Goal: Find specific page/section: Find specific page/section

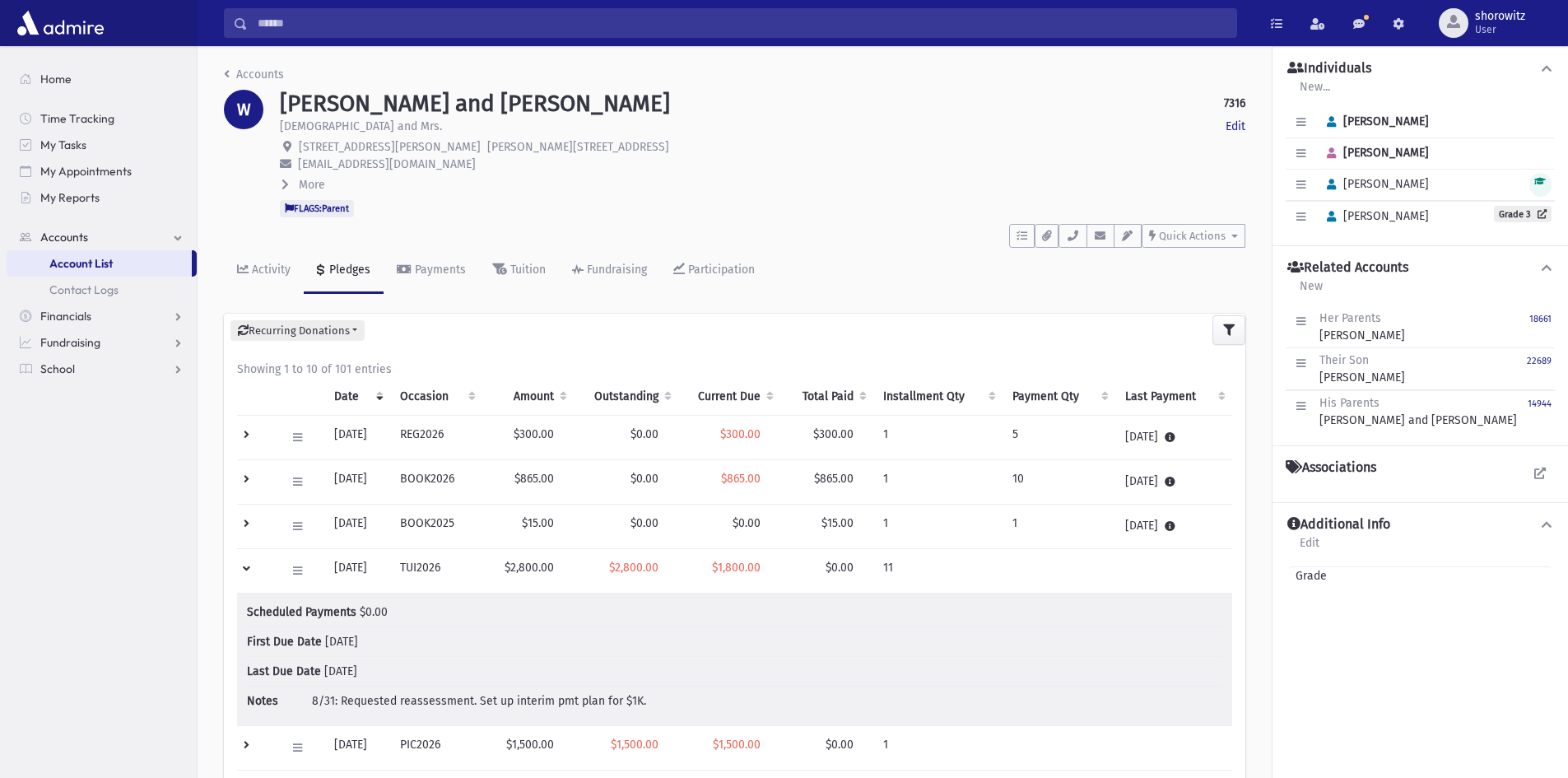
scroll to position [83, 0]
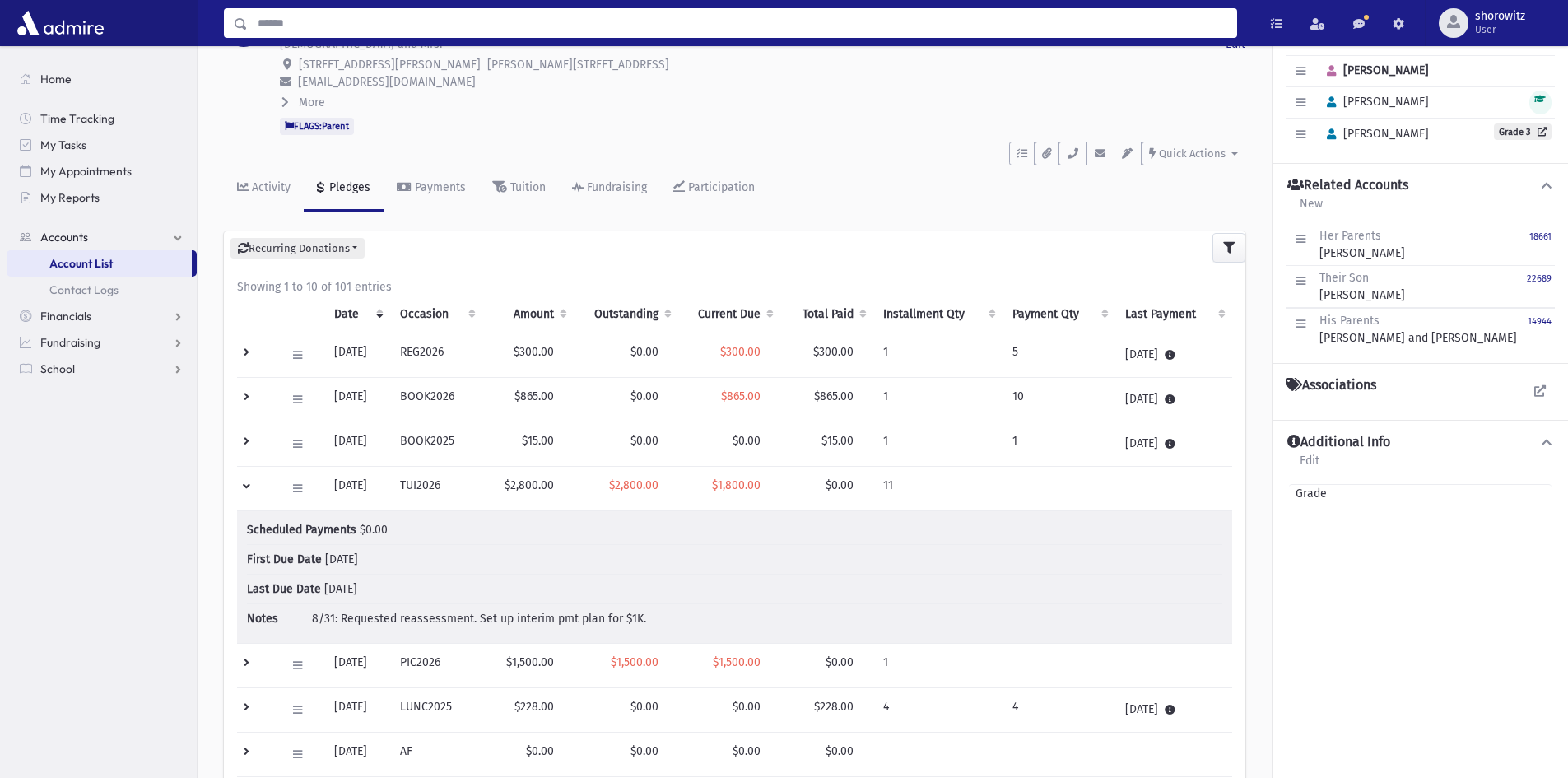
click at [365, 22] on input "Search" at bounding box center [742, 23] width 989 height 30
type input "******"
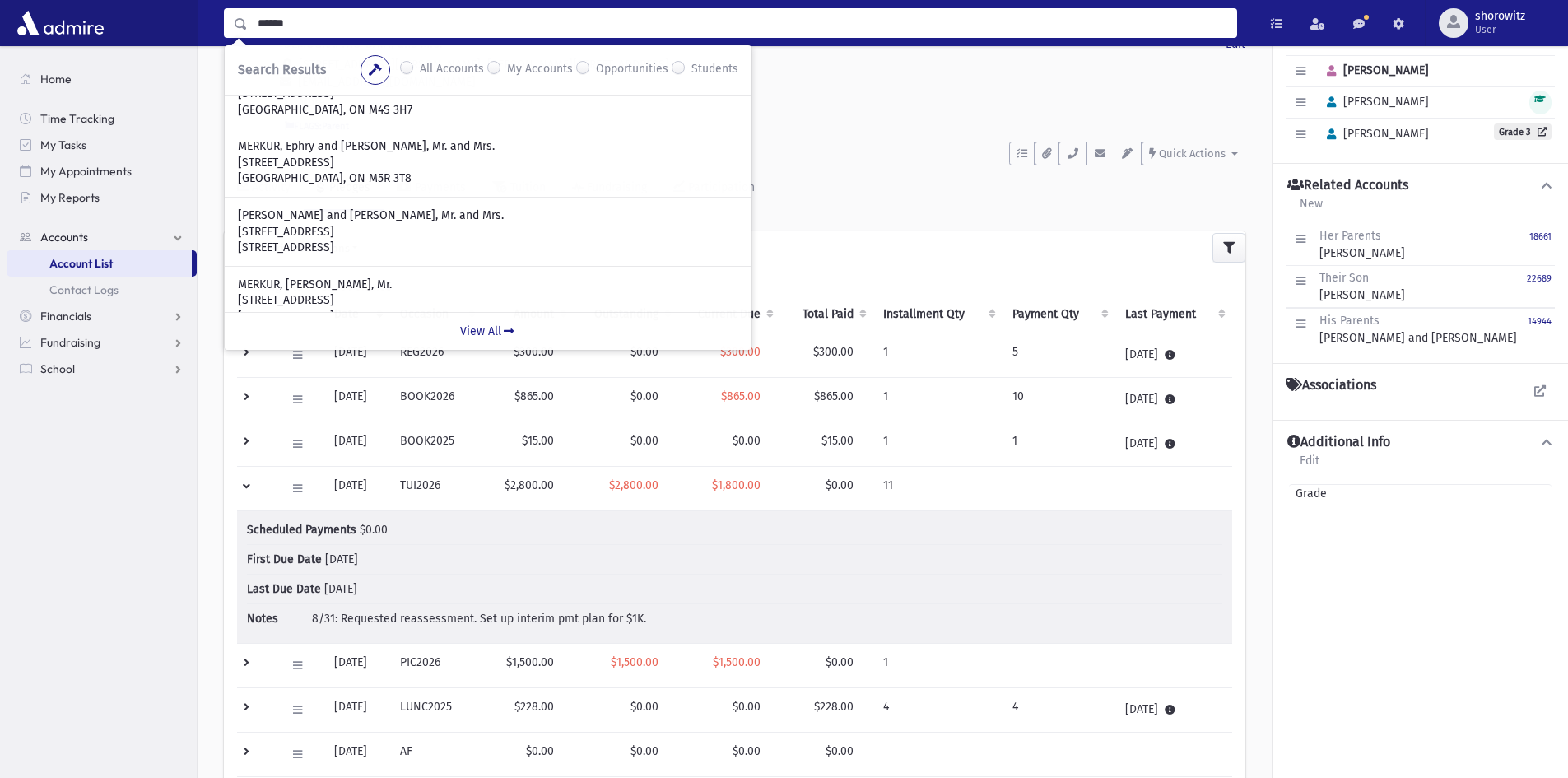
scroll to position [247, 0]
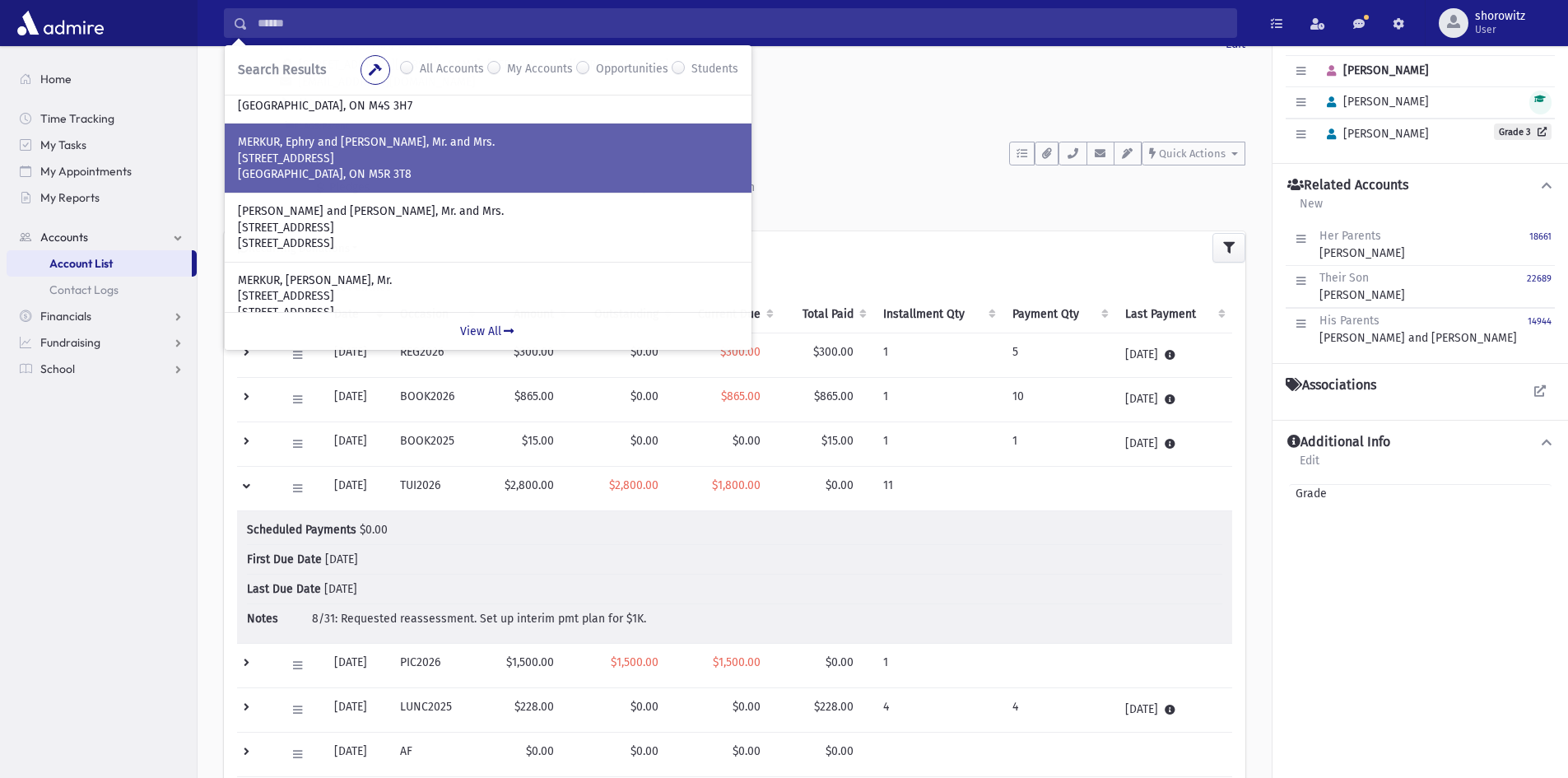
click at [337, 164] on p "[STREET_ADDRESS]" at bounding box center [488, 159] width 501 height 17
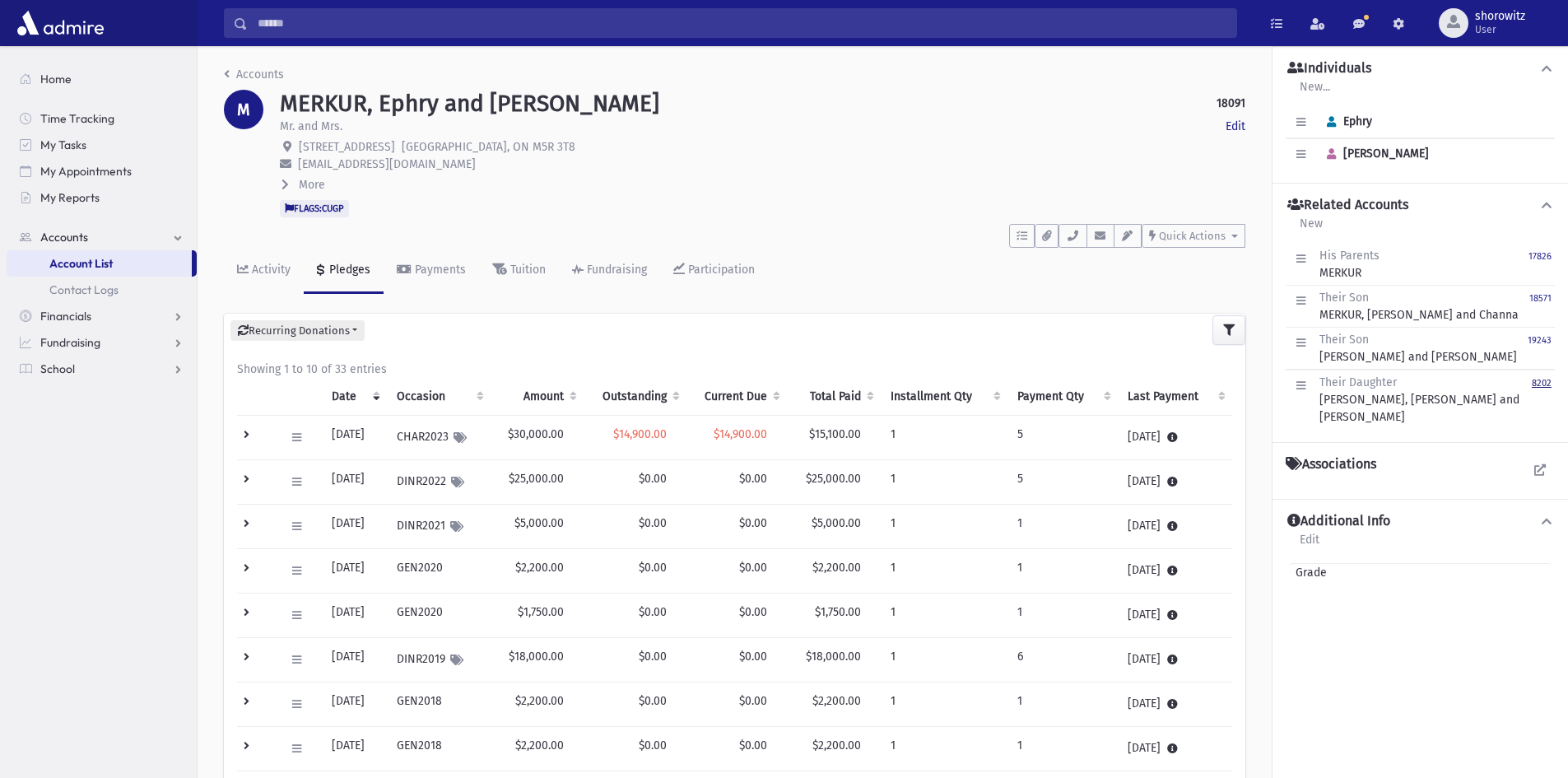
click at [1545, 378] on small "8202" at bounding box center [1541, 383] width 19 height 11
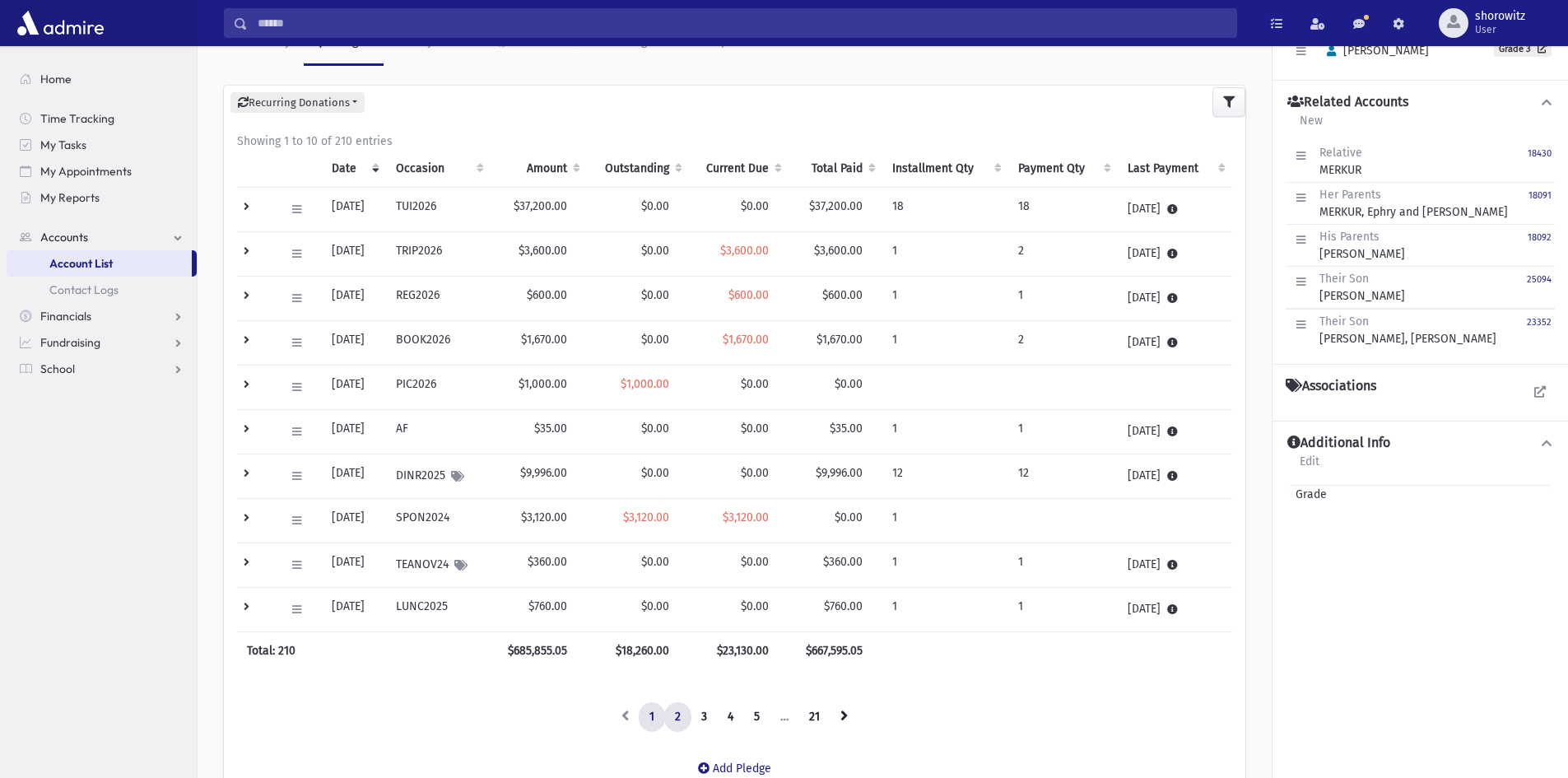
scroll to position [314, 0]
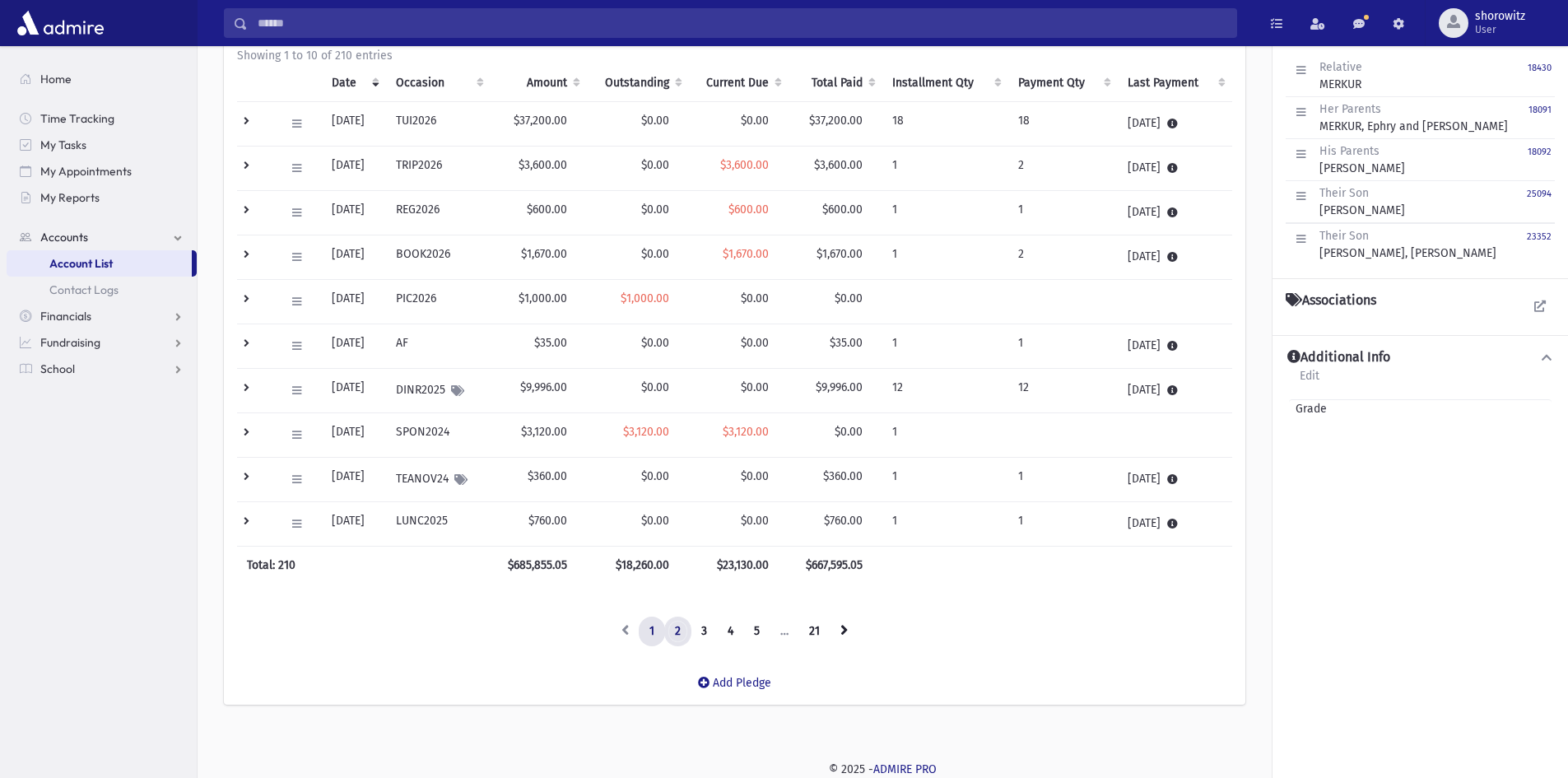
click at [677, 633] on link "2" at bounding box center [678, 630] width 27 height 30
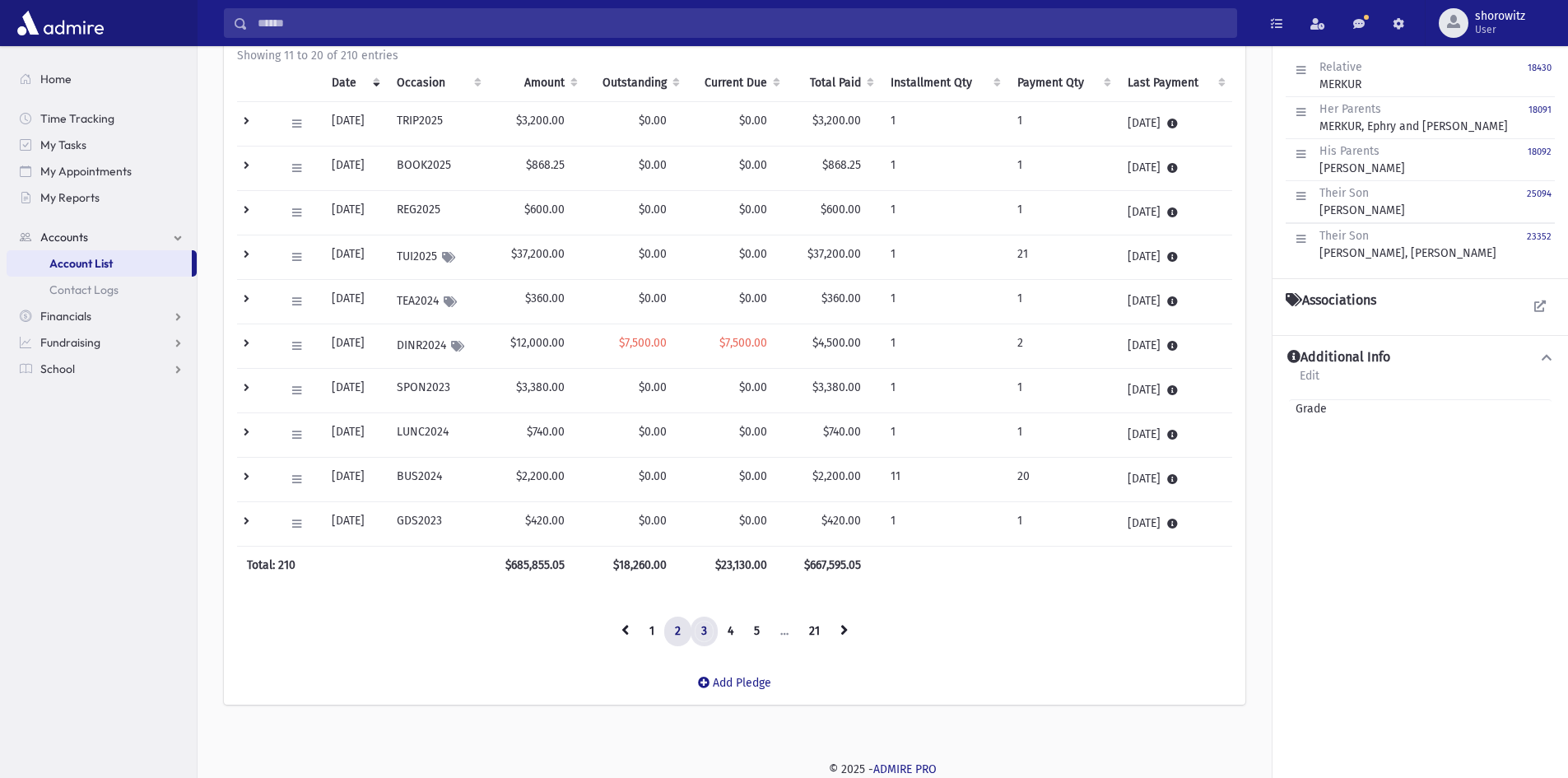
click at [706, 635] on link "3" at bounding box center [704, 630] width 27 height 30
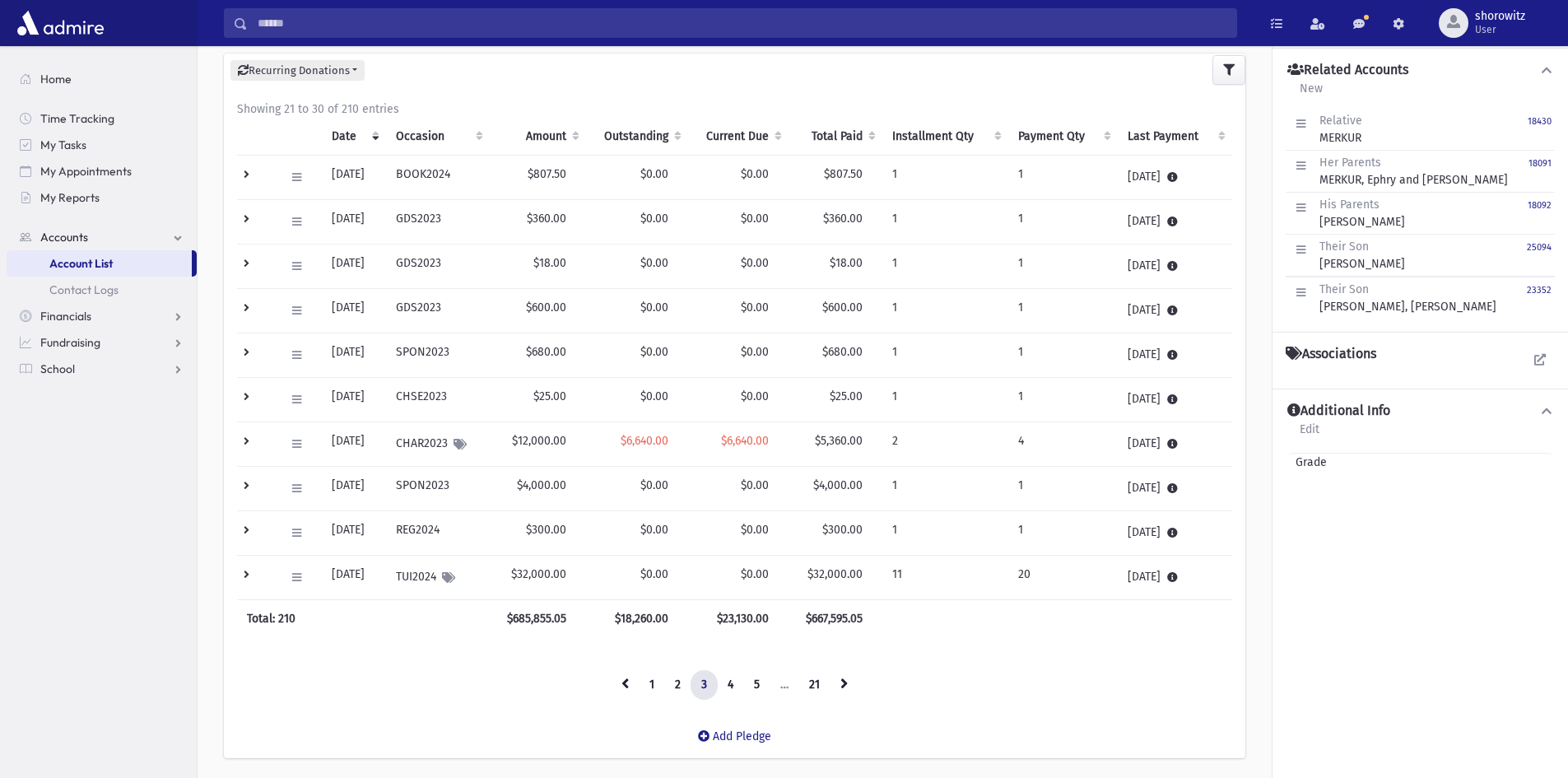
scroll to position [231, 0]
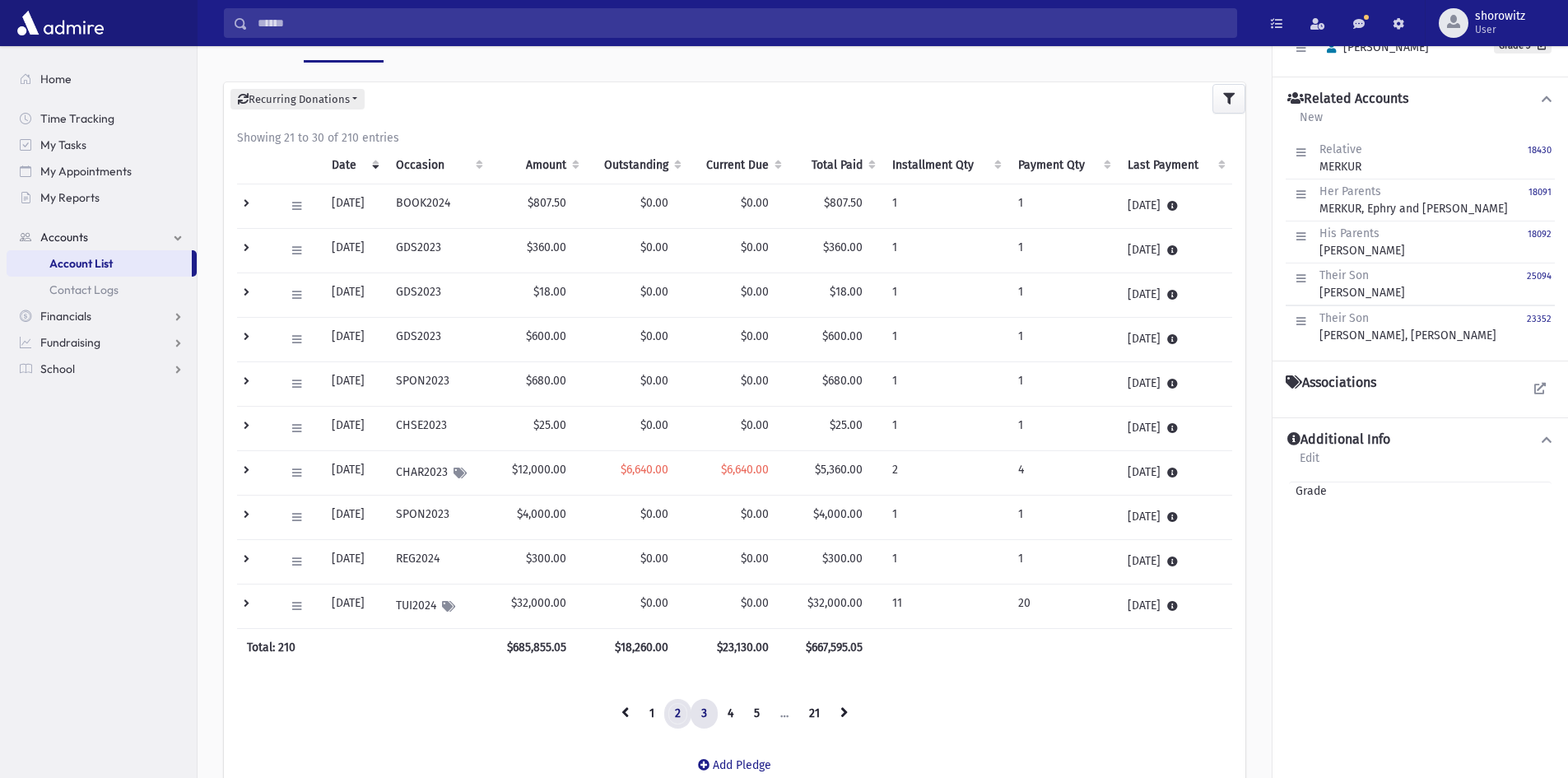
drag, startPoint x: 679, startPoint y: 711, endPoint x: 676, endPoint y: 701, distance: 10.4
click at [679, 711] on link "2" at bounding box center [678, 713] width 27 height 30
click at [652, 714] on link "1" at bounding box center [652, 713] width 26 height 30
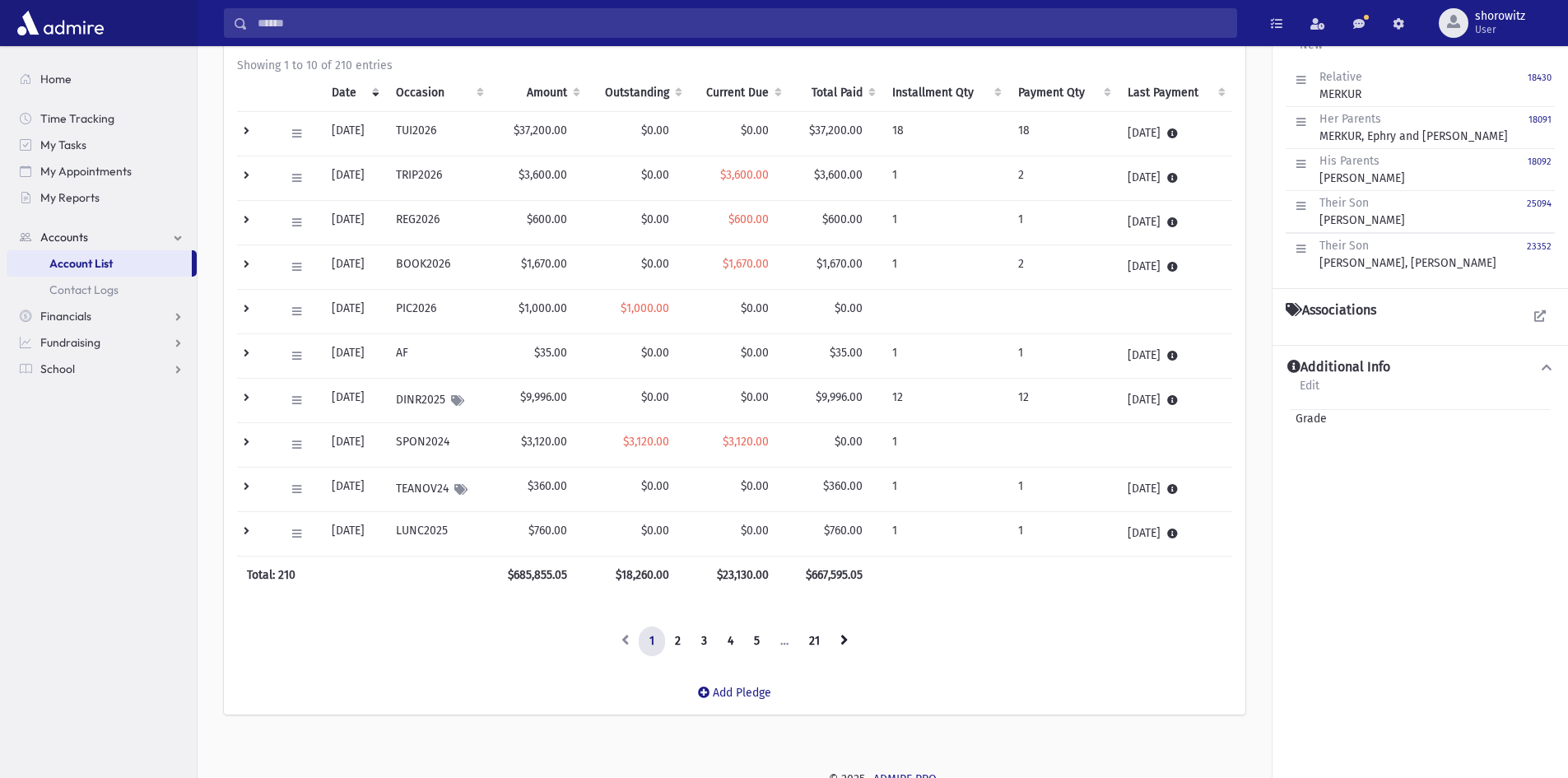
scroll to position [314, 0]
